Goal: Navigation & Orientation: Find specific page/section

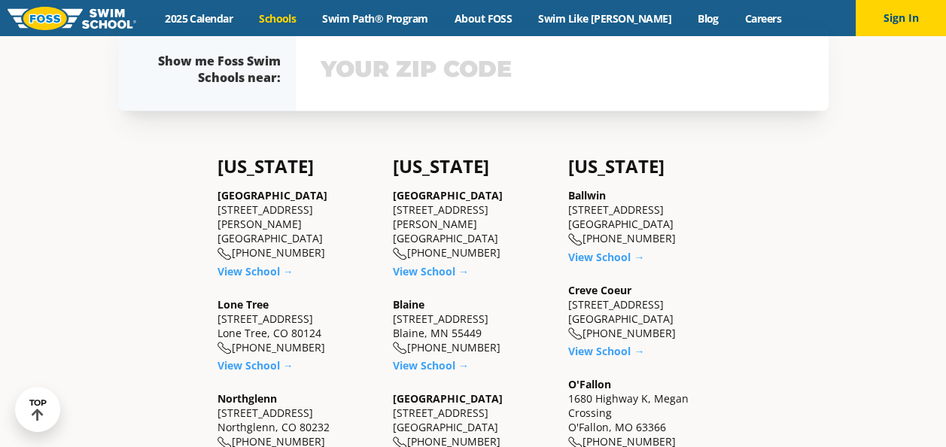
scroll to position [301, 0]
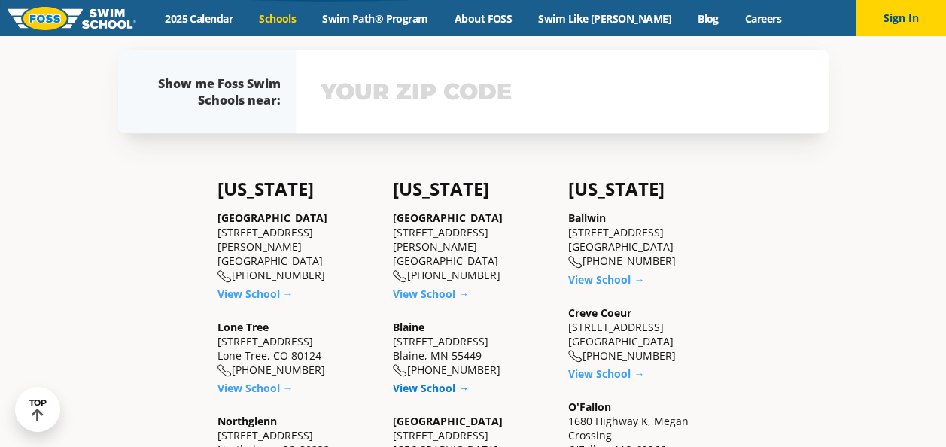
click at [421, 382] on link "View School →" at bounding box center [431, 388] width 76 height 14
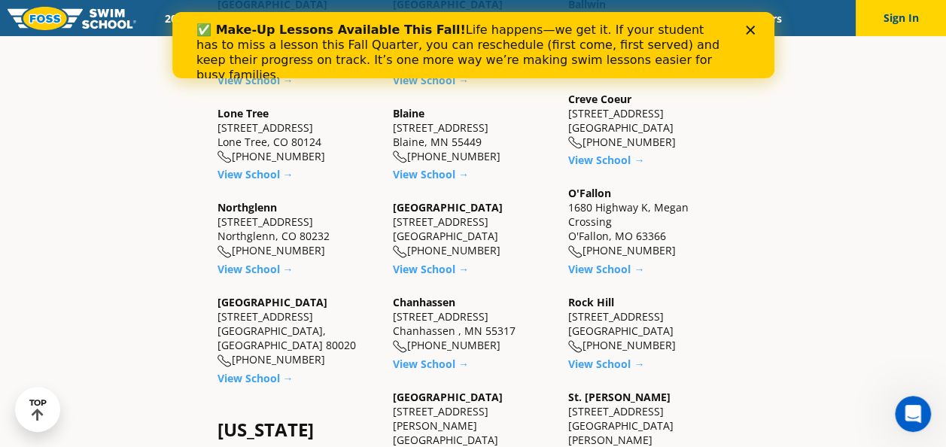
scroll to position [527, 0]
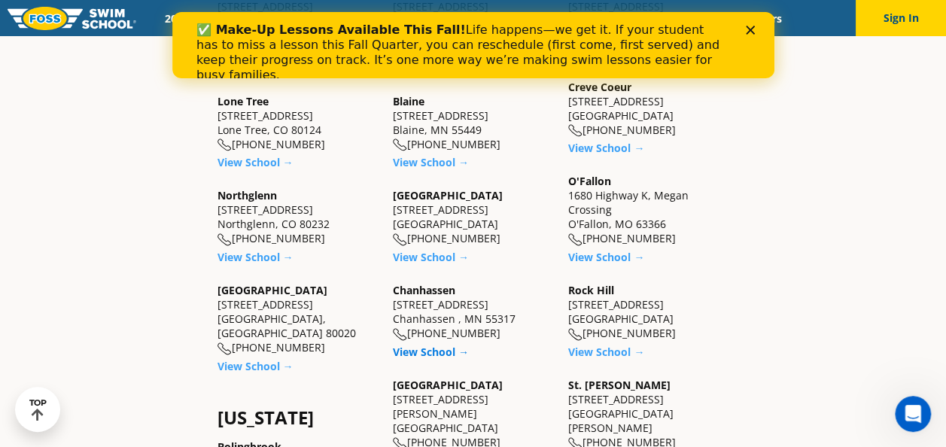
click at [431, 345] on link "View School →" at bounding box center [431, 352] width 76 height 14
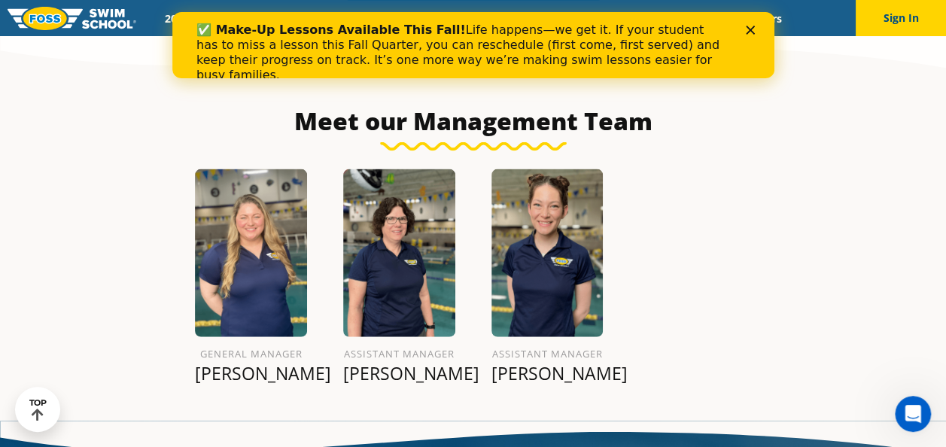
scroll to position [1559, 0]
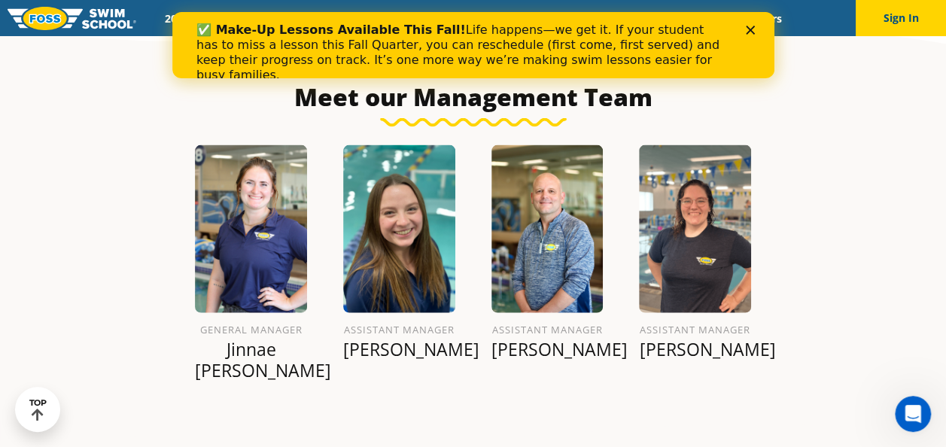
scroll to position [1559, 0]
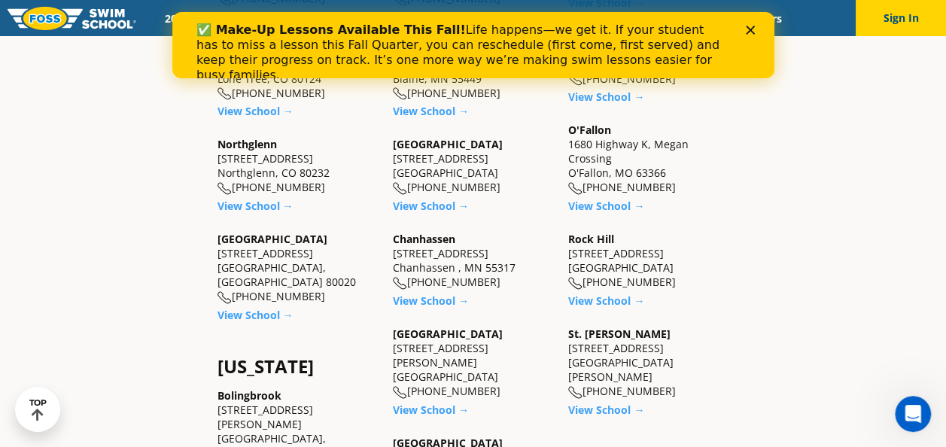
scroll to position [602, 0]
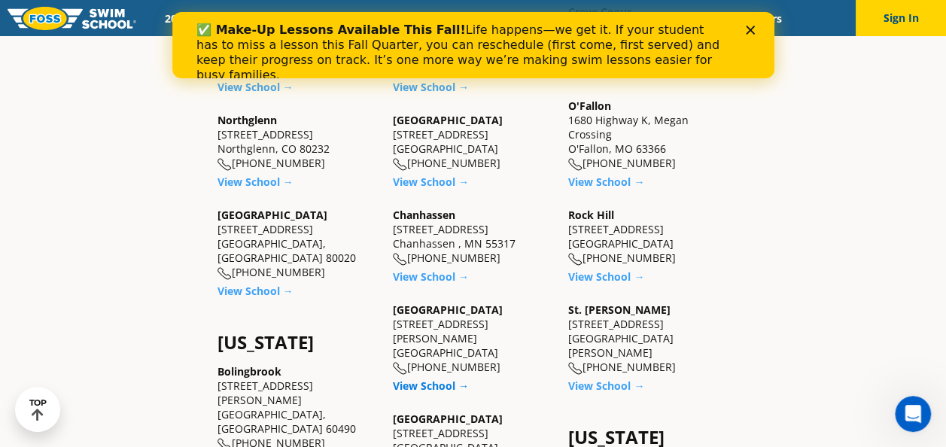
click at [440, 379] on link "View School →" at bounding box center [431, 386] width 76 height 14
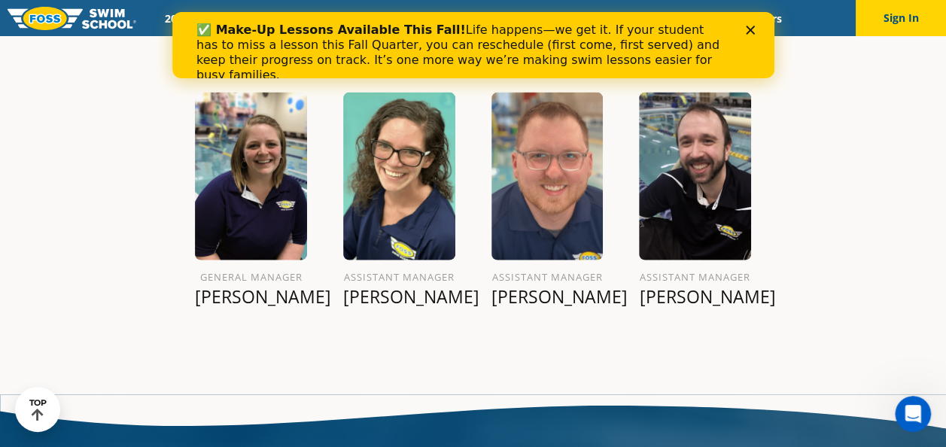
scroll to position [1635, 0]
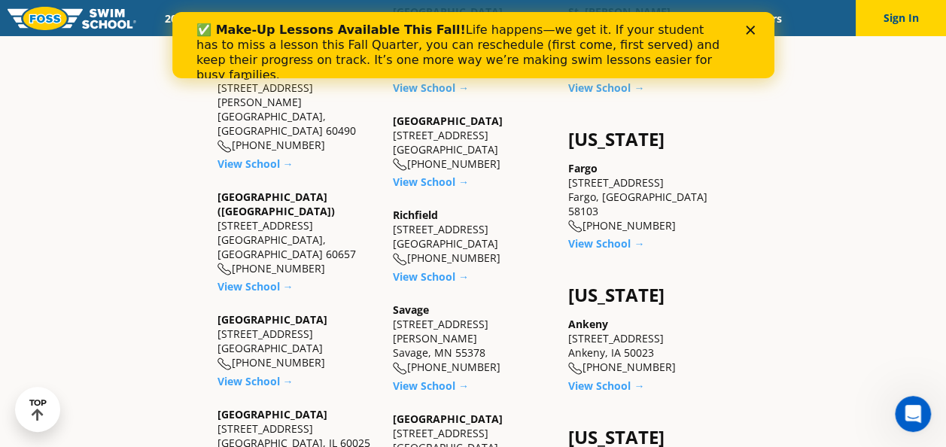
scroll to position [903, 0]
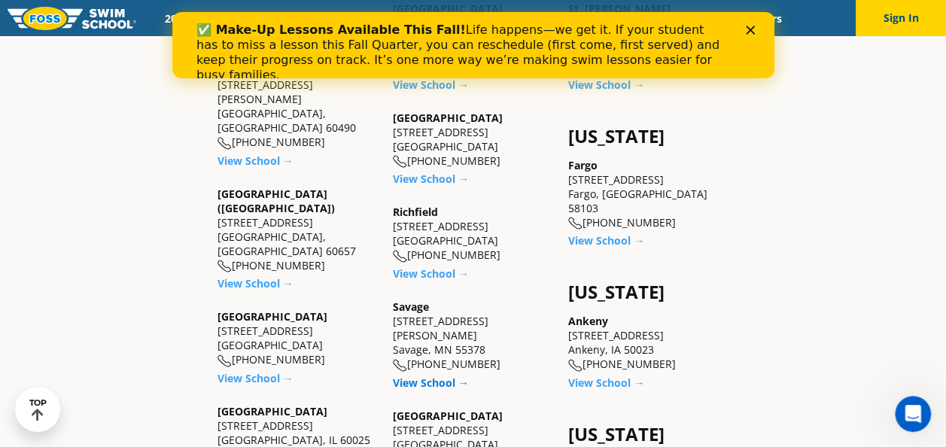
click at [424, 376] on link "View School →" at bounding box center [431, 383] width 76 height 14
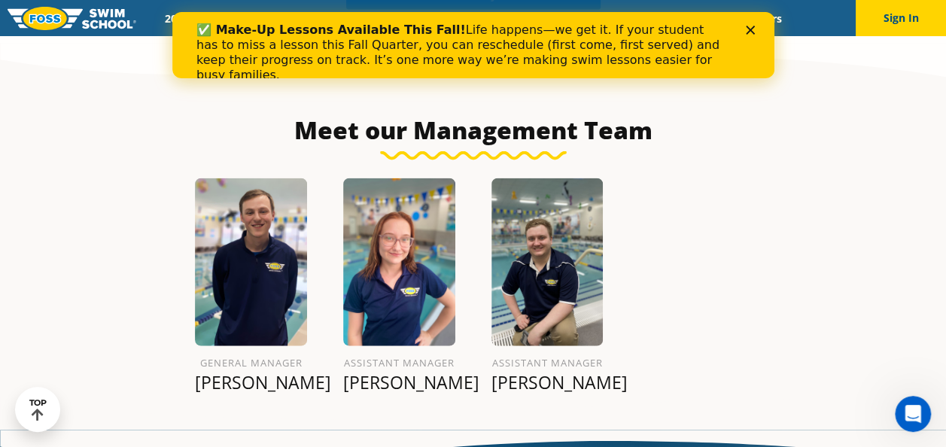
scroll to position [1656, 0]
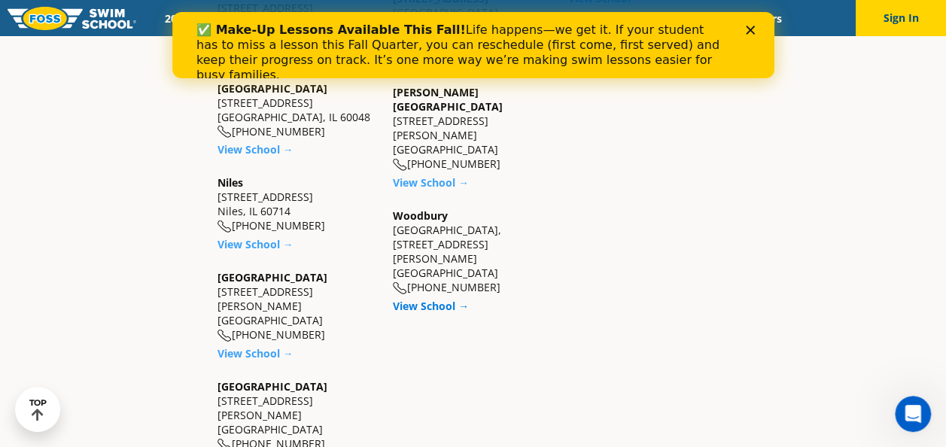
click at [438, 299] on link "View School →" at bounding box center [431, 306] width 76 height 14
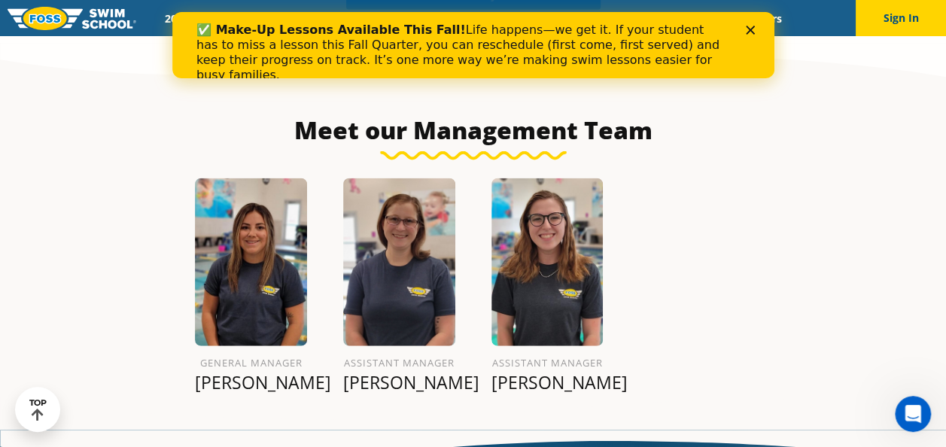
scroll to position [1656, 0]
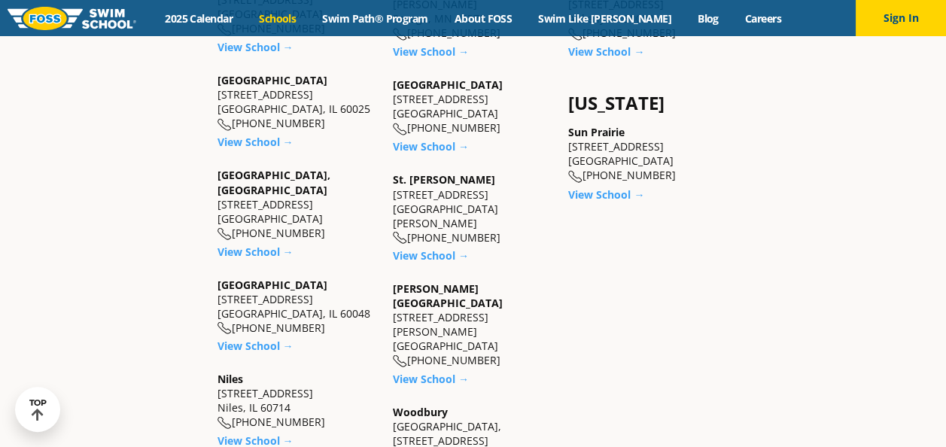
scroll to position [1204, 0]
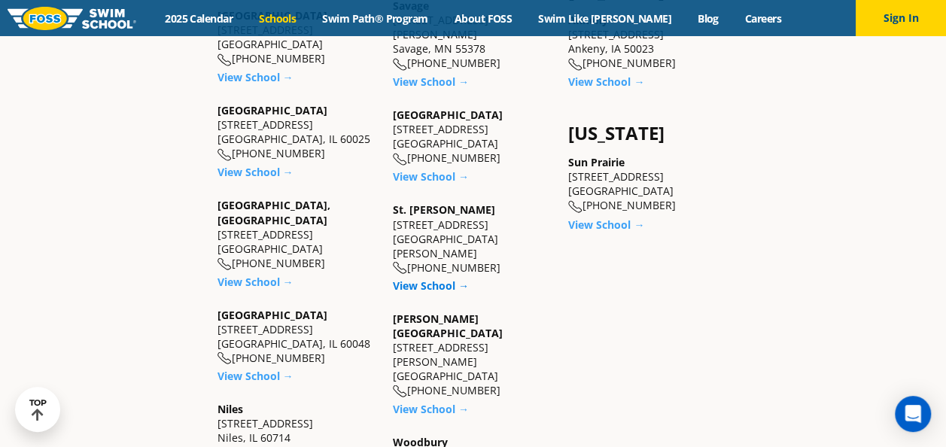
click at [431, 278] on link "View School →" at bounding box center [431, 285] width 76 height 14
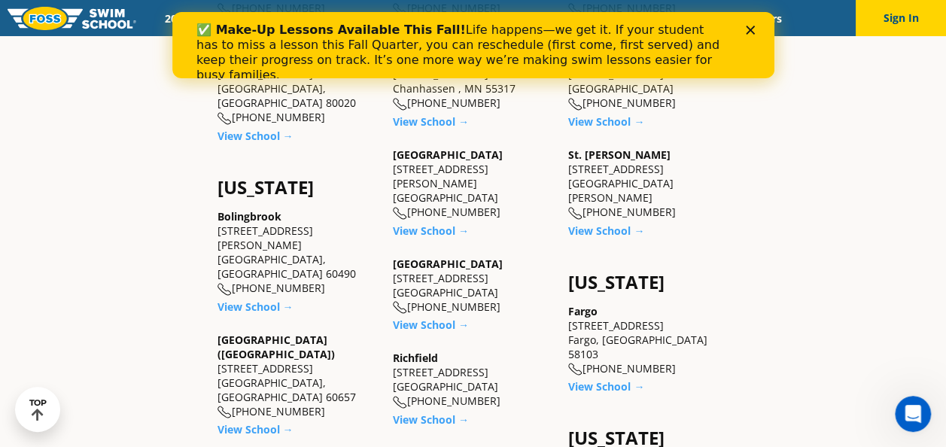
scroll to position [753, 0]
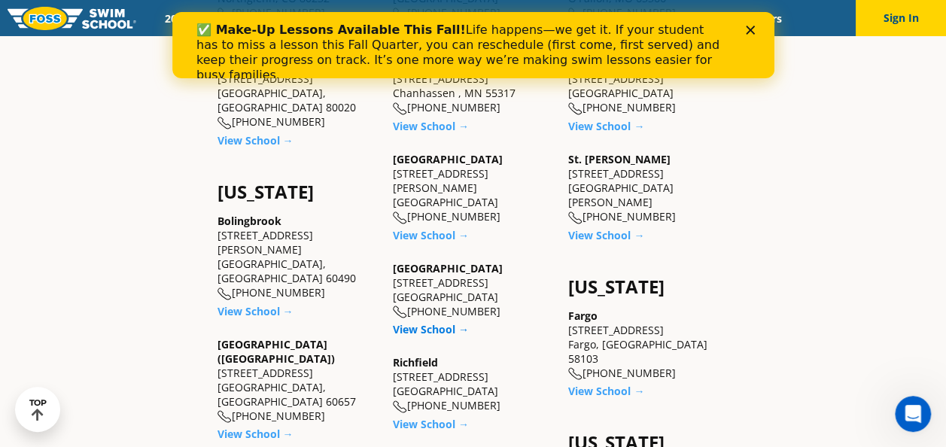
click at [417, 322] on link "View School →" at bounding box center [431, 329] width 76 height 14
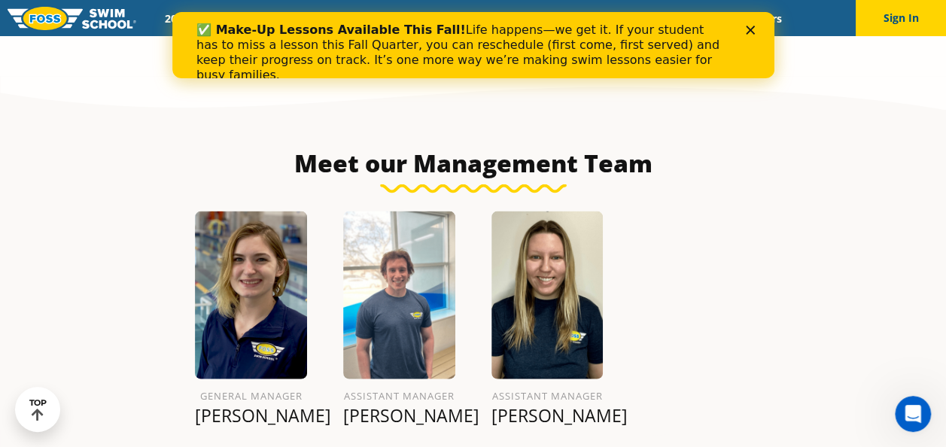
scroll to position [1538, 0]
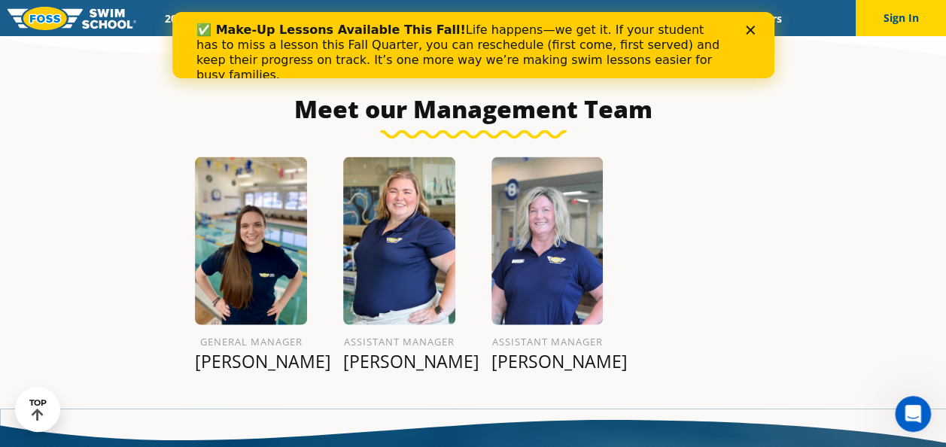
scroll to position [1635, 0]
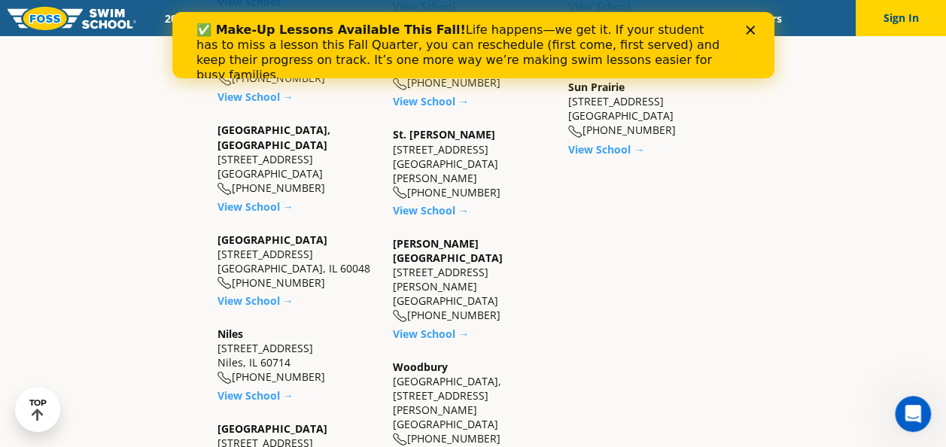
click at [422, 239] on div "Vadnais Heights 905 County Road E Vadnais Heights, MN 55127 (763) 244-3485 View…" at bounding box center [473, 288] width 160 height 105
click at [423, 326] on link "View School →" at bounding box center [431, 333] width 76 height 14
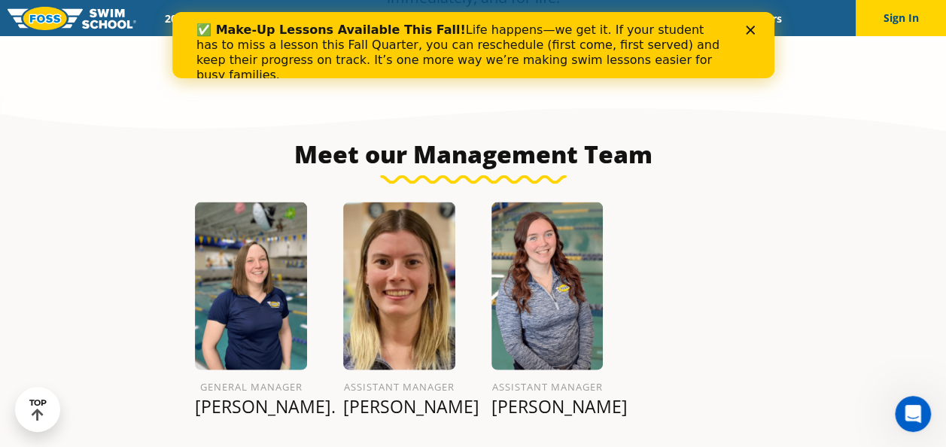
scroll to position [1559, 0]
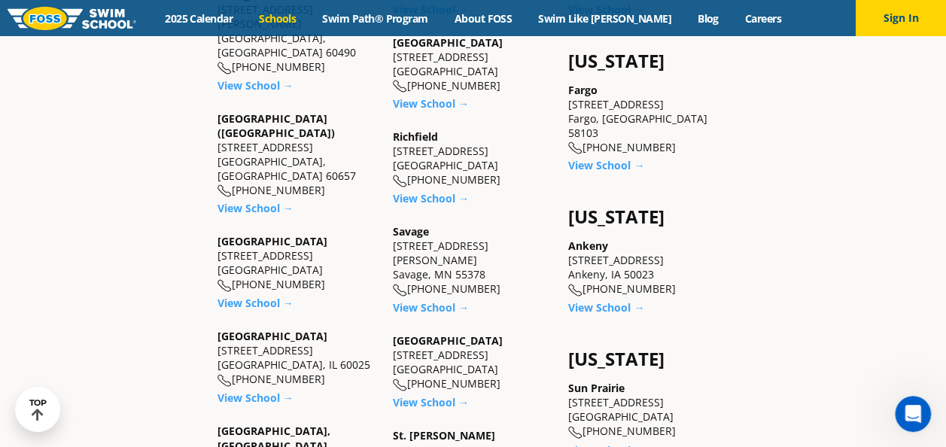
click at [432, 167] on div "Richfield 2902 W 66th Street Richfield, MN 55423 (952) 592-3677 View School →" at bounding box center [473, 167] width 160 height 76
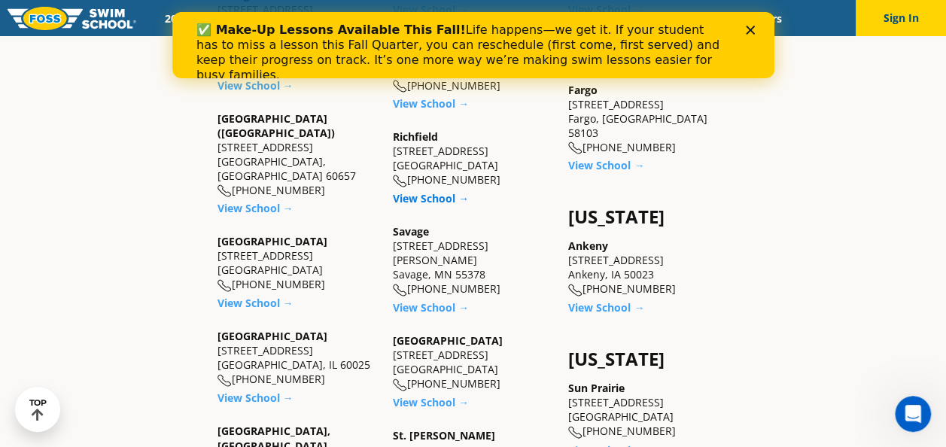
click at [431, 191] on link "View School →" at bounding box center [431, 198] width 76 height 14
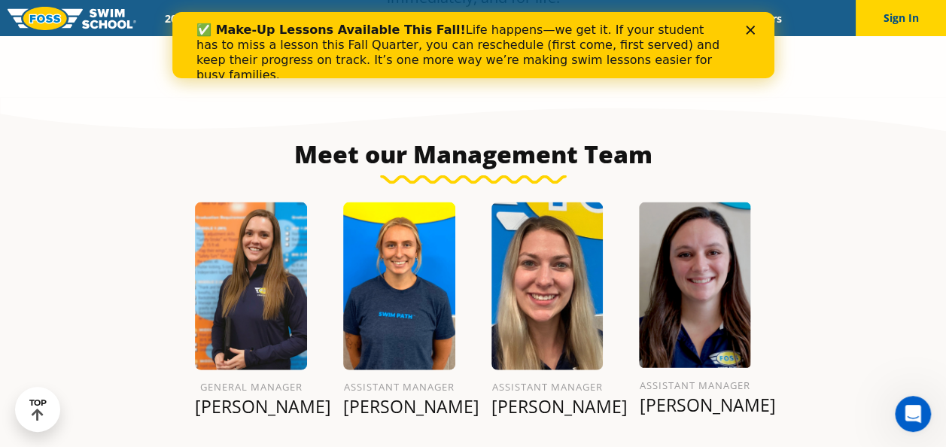
scroll to position [1559, 0]
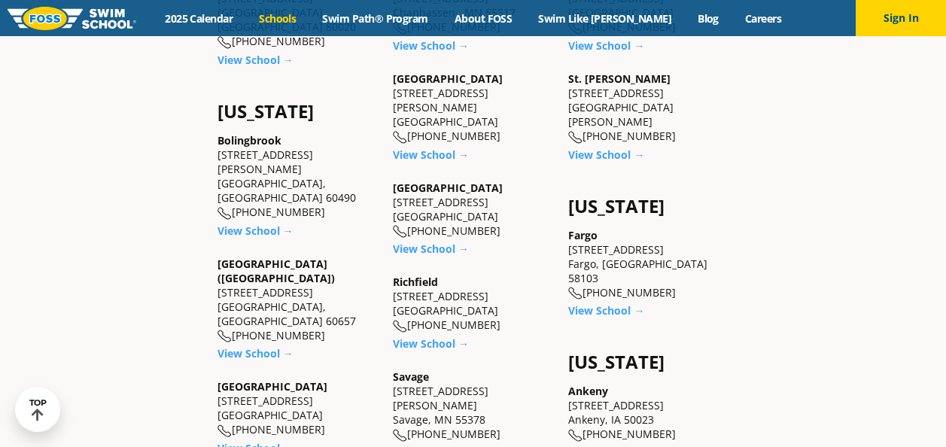
scroll to position [602, 0]
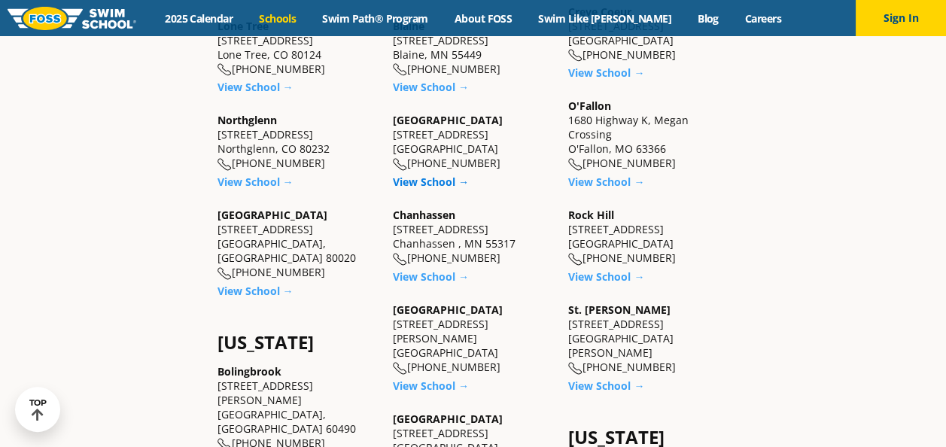
click at [445, 176] on link "View School →" at bounding box center [431, 182] width 76 height 14
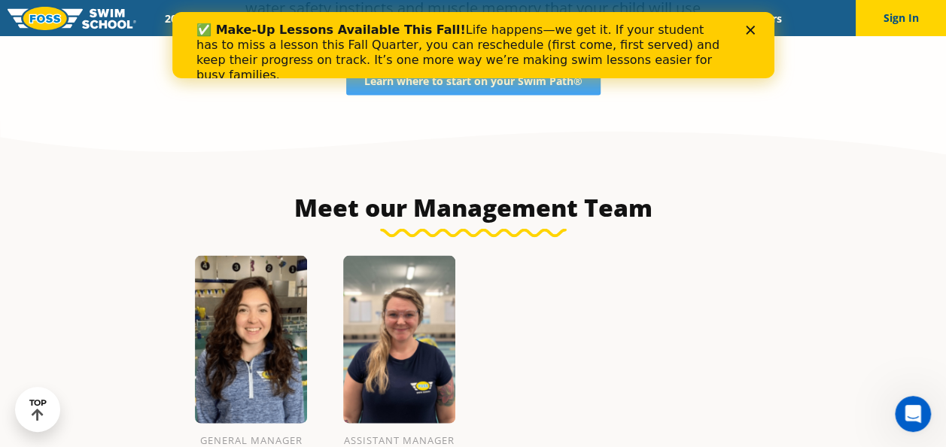
scroll to position [1463, 0]
